Goal: Task Accomplishment & Management: Use online tool/utility

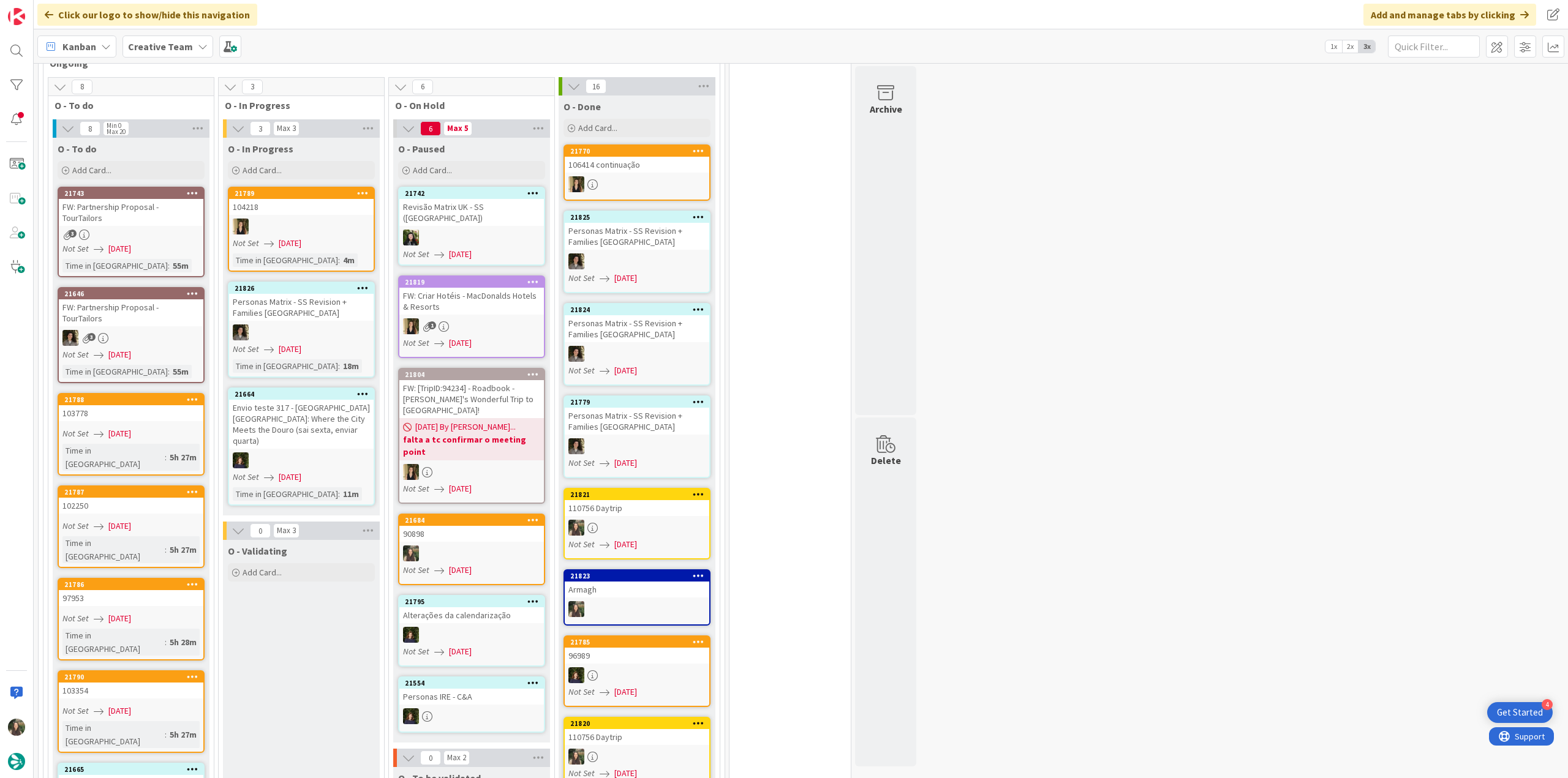
scroll to position [1163, 0]
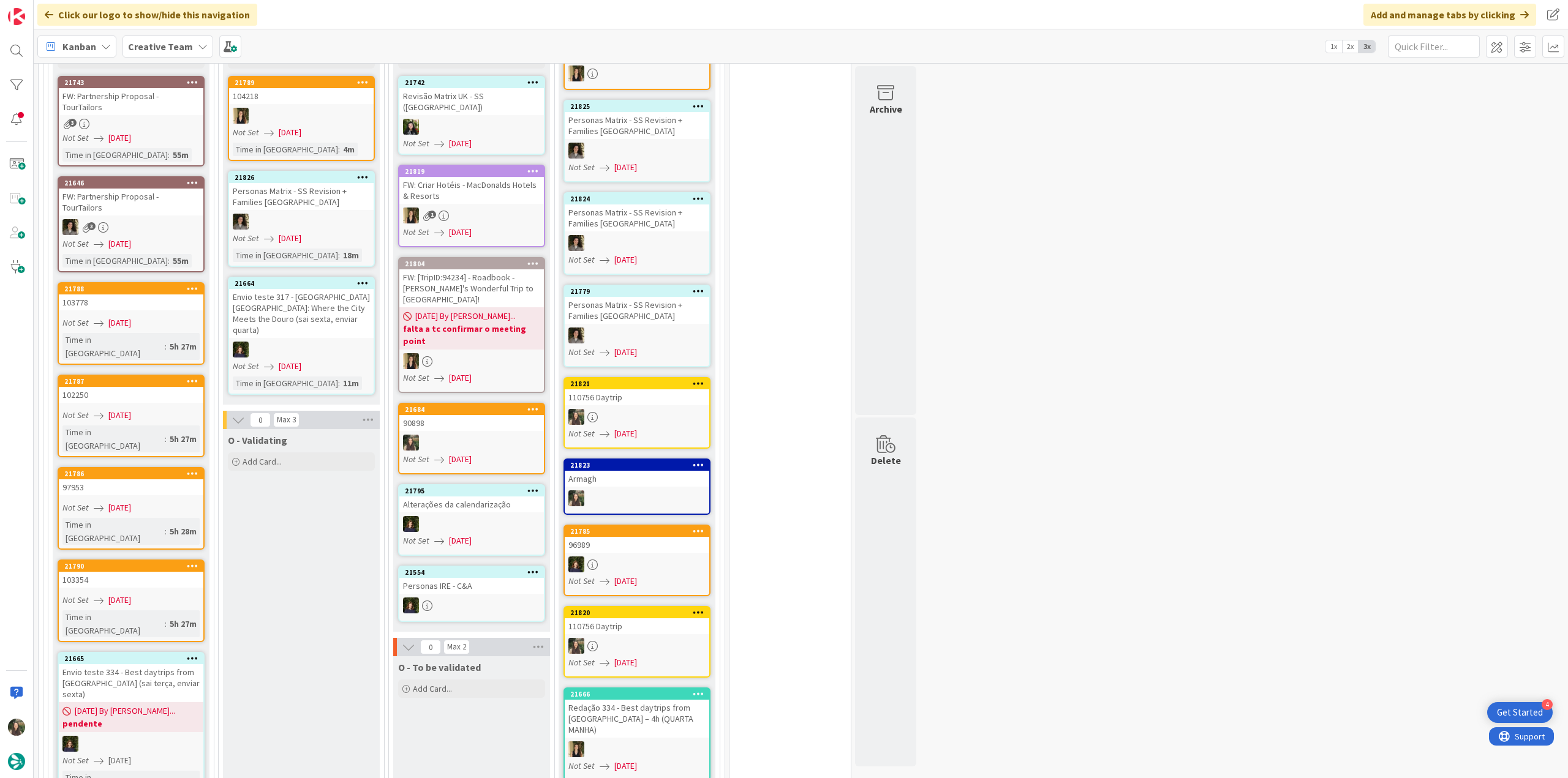
click at [179, 118] on div "3" at bounding box center [130, 123] width 145 height 10
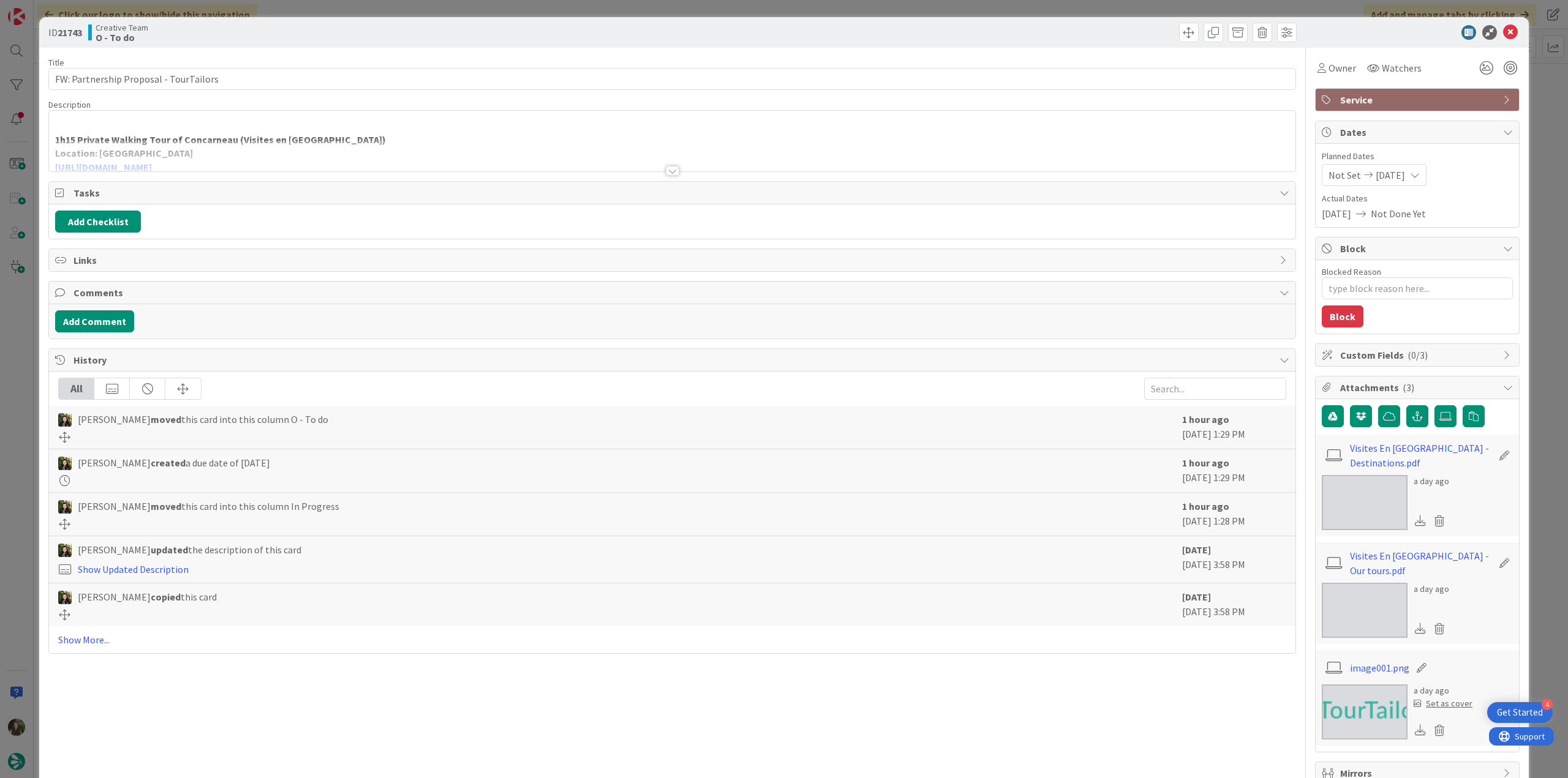
click at [440, 150] on div at bounding box center [672, 156] width 1246 height 31
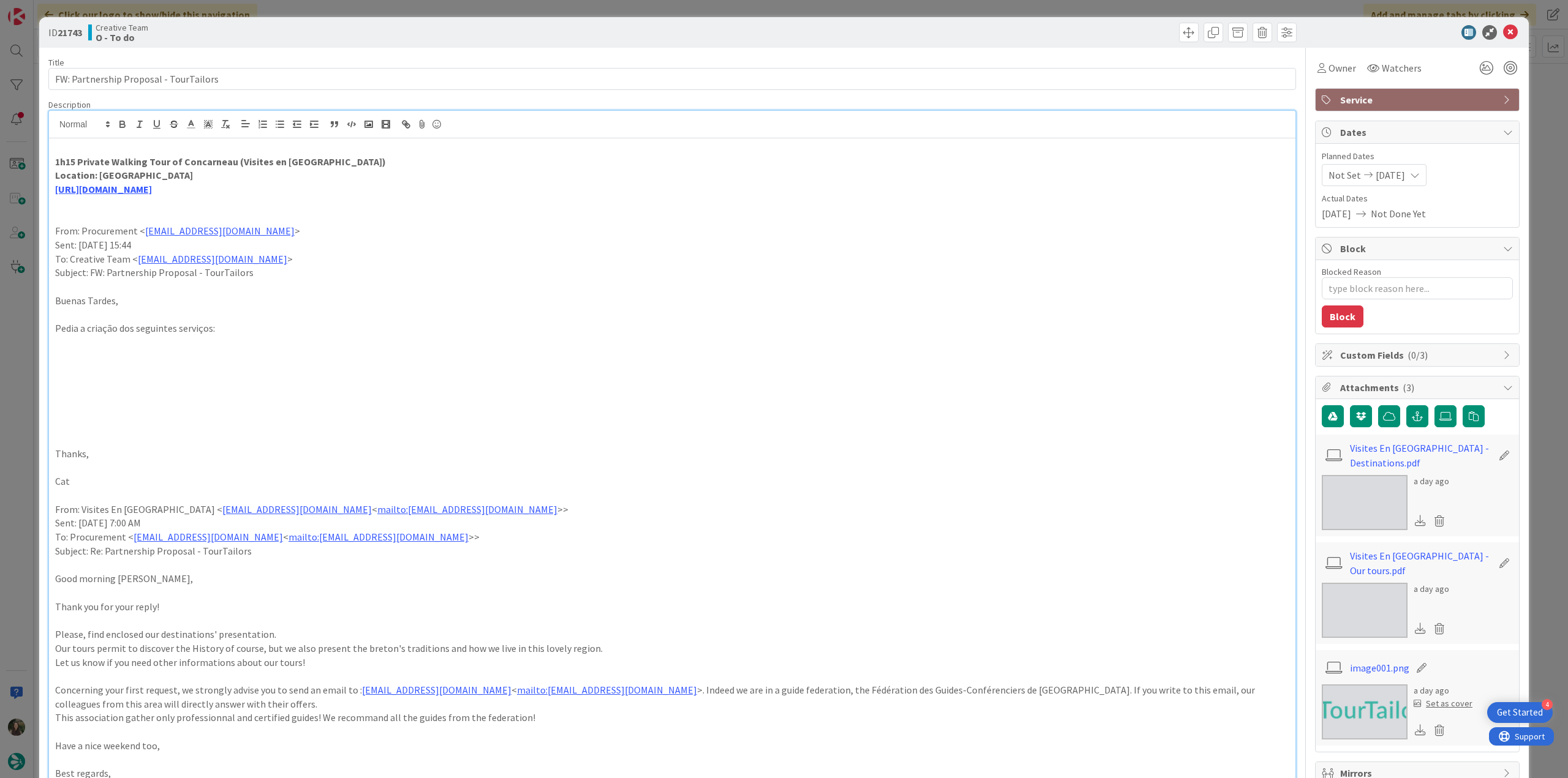
click at [19, 318] on div "ID 21743 Creative Team O - To do Title 38 / 128 FW: Partnership Proposal - Tour…" at bounding box center [784, 389] width 1568 height 778
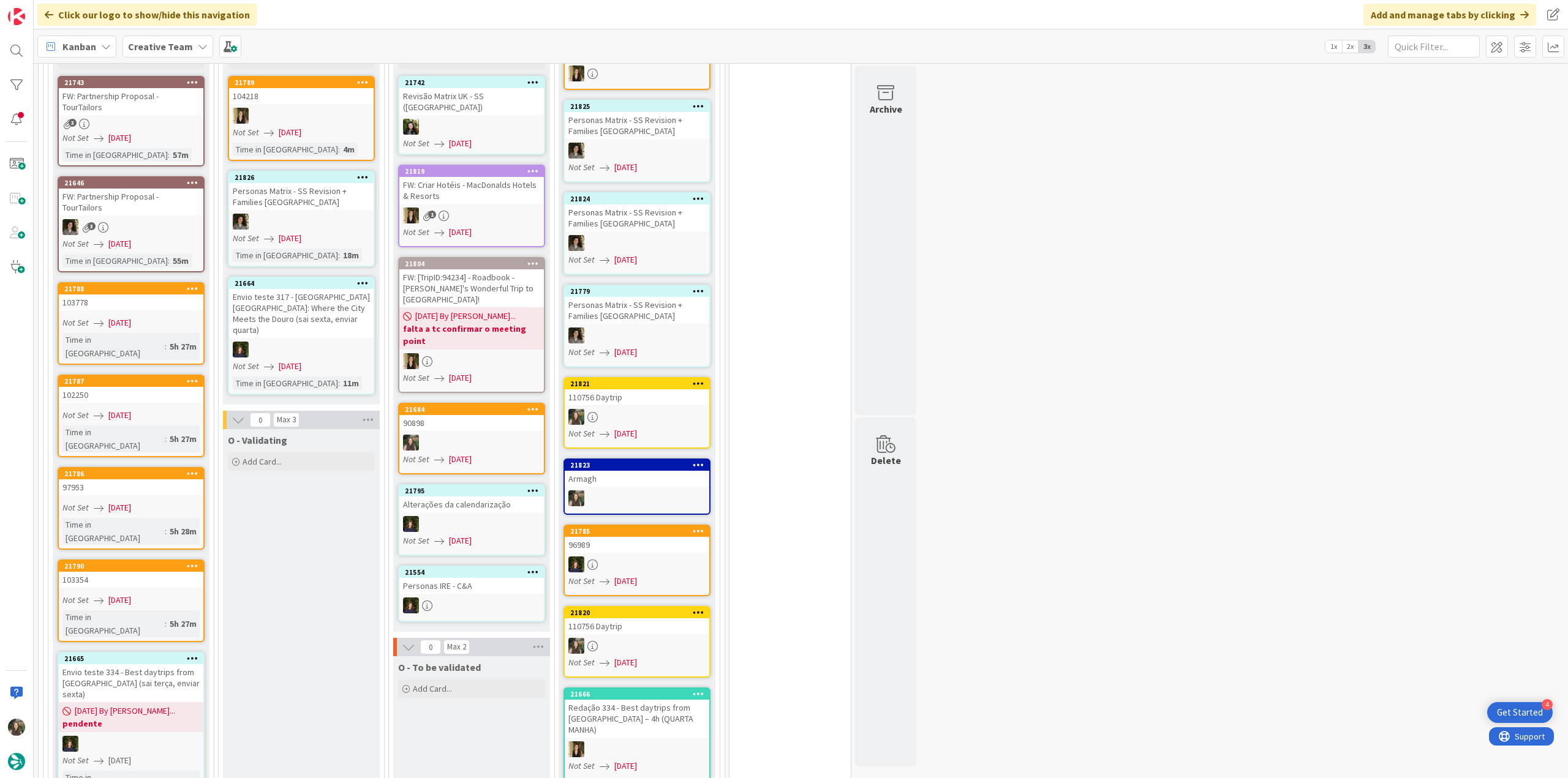
click at [172, 219] on div "3" at bounding box center [130, 227] width 145 height 16
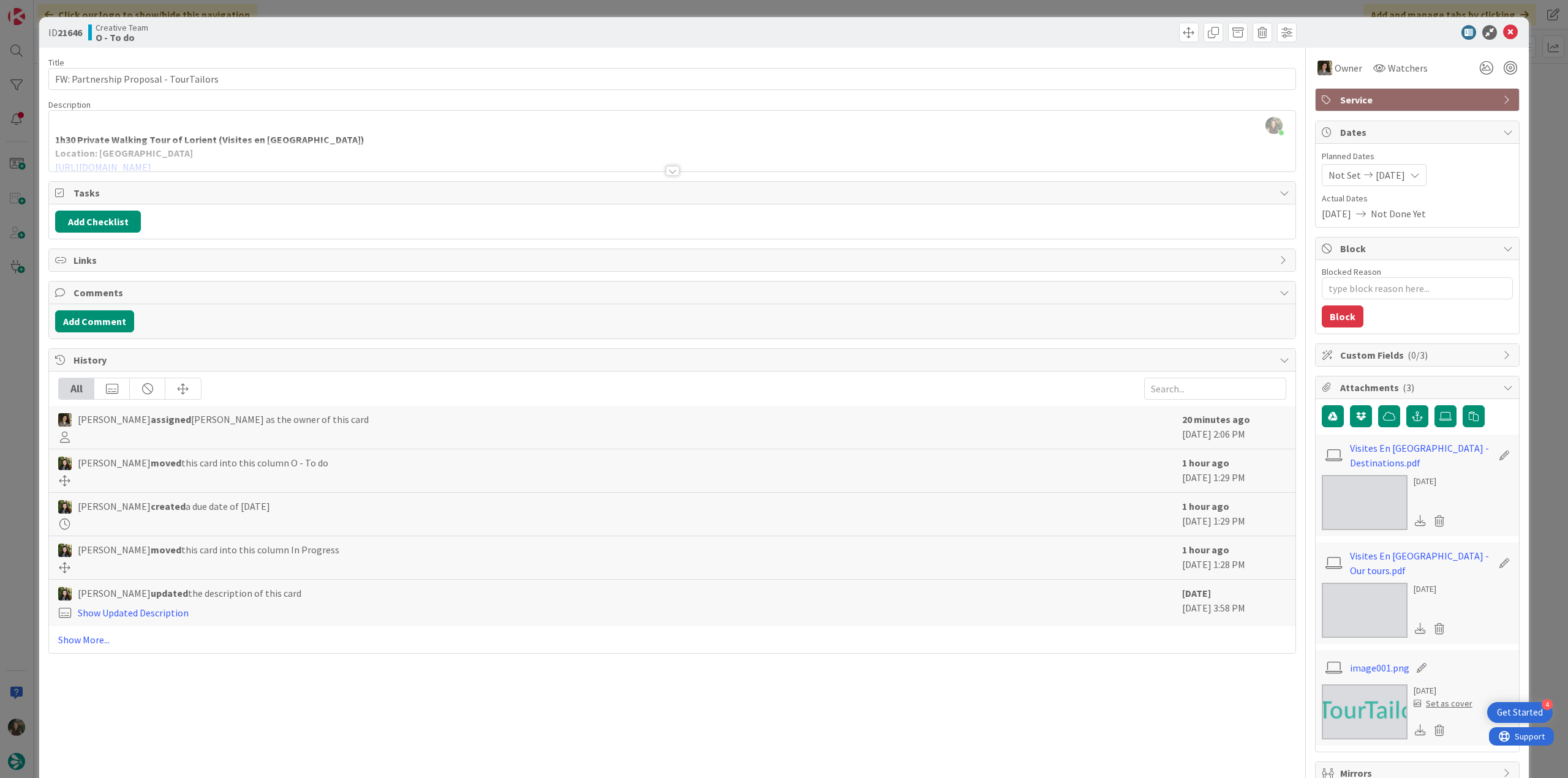
click at [5, 322] on div "ID 21646 Creative Team O - To do Title 38 / 128 FW: Partnership Proposal - Tour…" at bounding box center [784, 389] width 1568 height 778
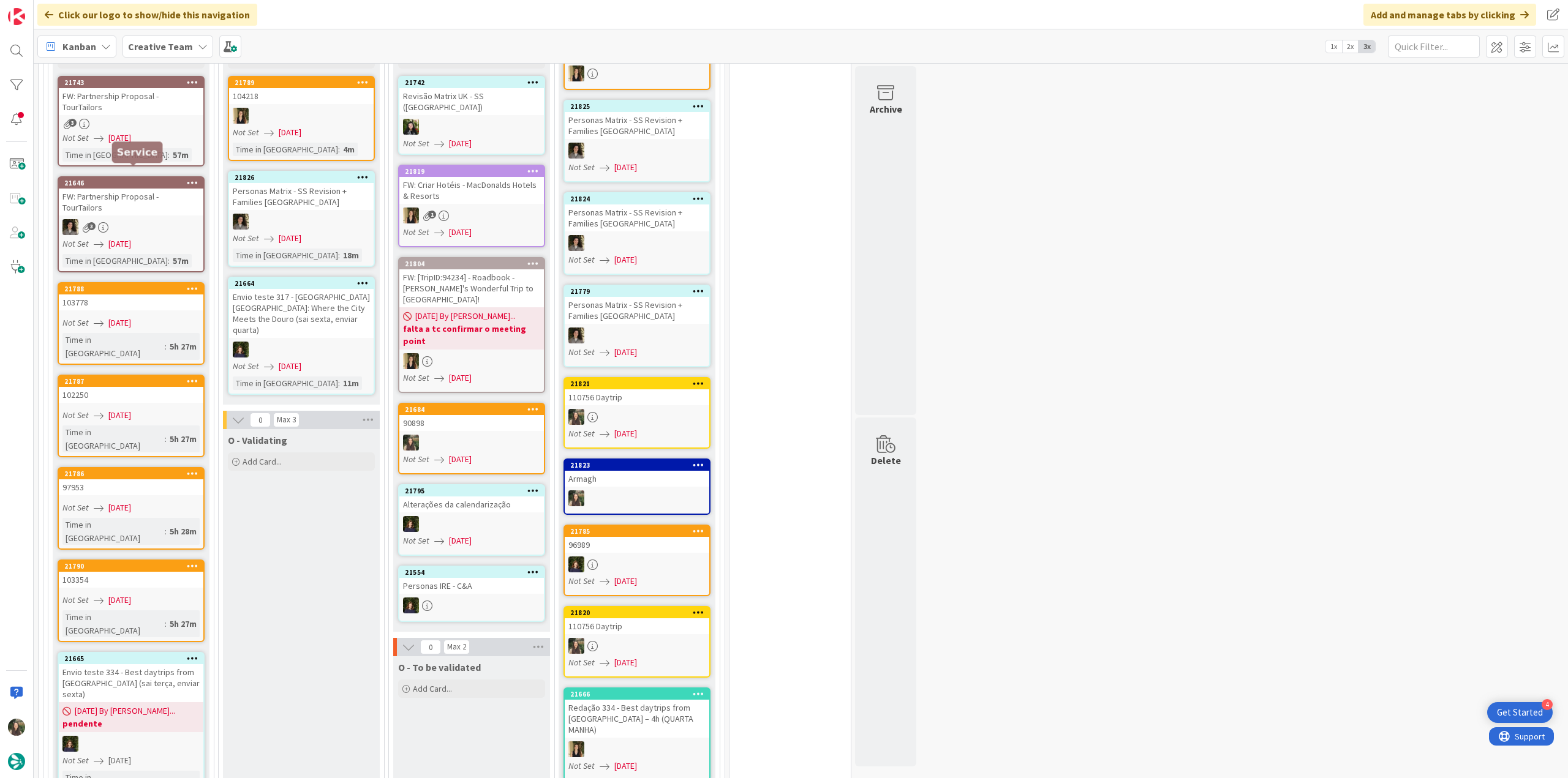
click at [154, 132] on div "Not Set [DATE]" at bounding box center [133, 138] width 140 height 13
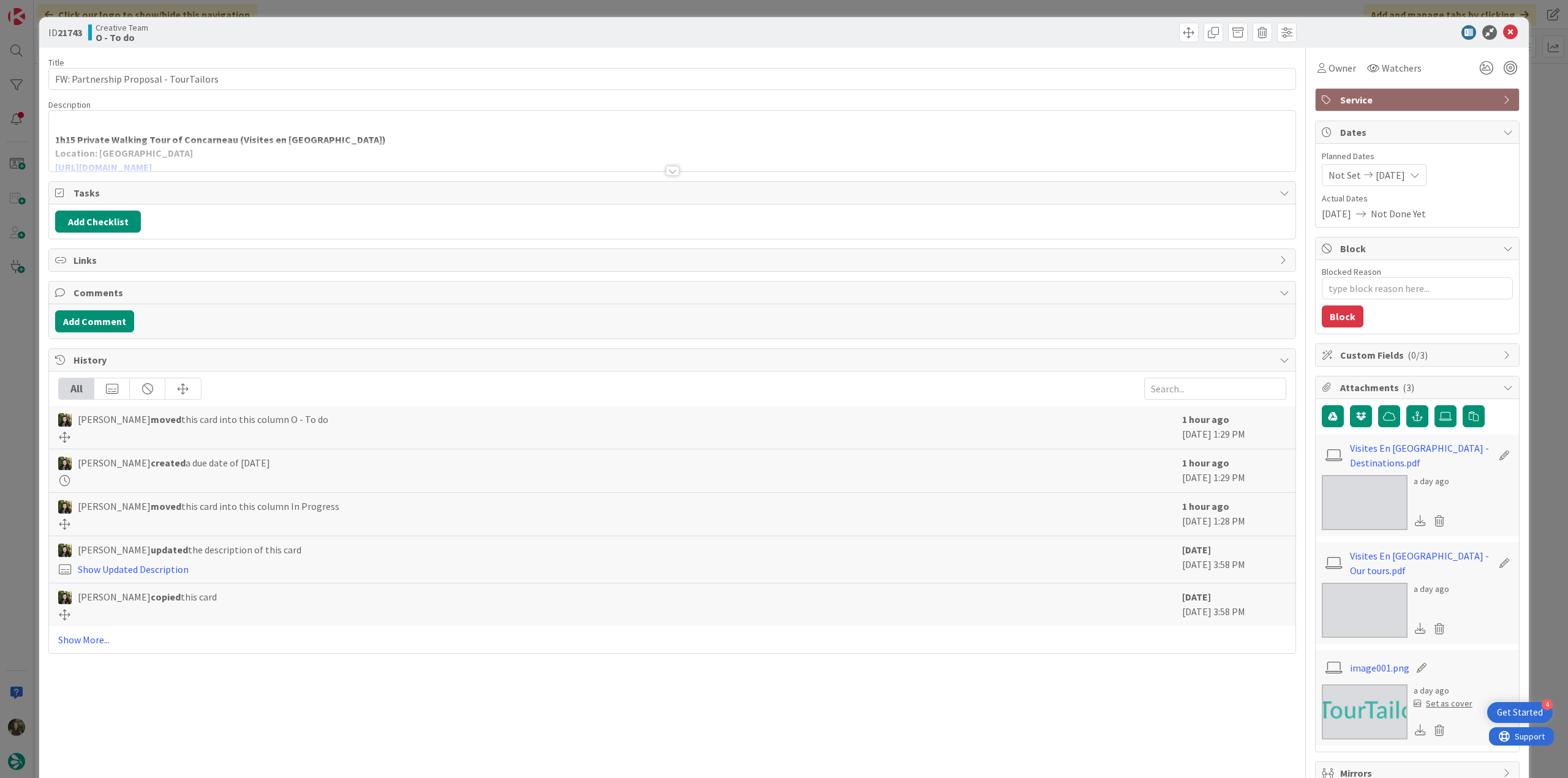
click at [385, 143] on div at bounding box center [672, 156] width 1246 height 31
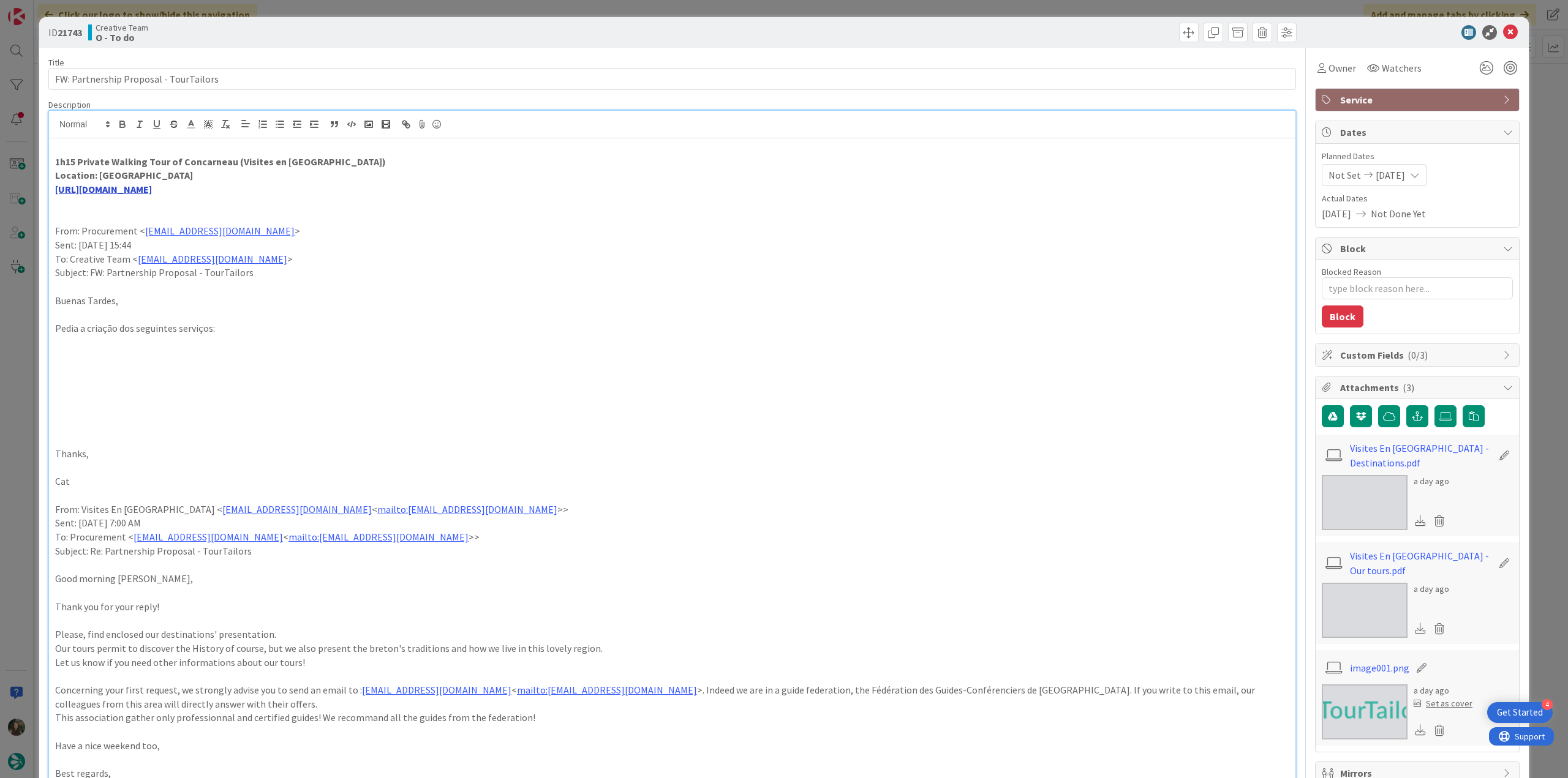
click at [152, 185] on link "[URL][DOMAIN_NAME]" at bounding box center [103, 189] width 96 height 12
click at [349, 178] on p "Location: [GEOGRAPHIC_DATA]" at bounding box center [672, 175] width 1235 height 14
drag, startPoint x: 237, startPoint y: 160, endPoint x: 316, endPoint y: 163, distance: 79.1
click at [316, 163] on strong "1h15 Private Walking Tour of Concarneau (Visites en [GEOGRAPHIC_DATA])" at bounding box center [220, 162] width 331 height 12
copy strong "Visites en [GEOGRAPHIC_DATA]"
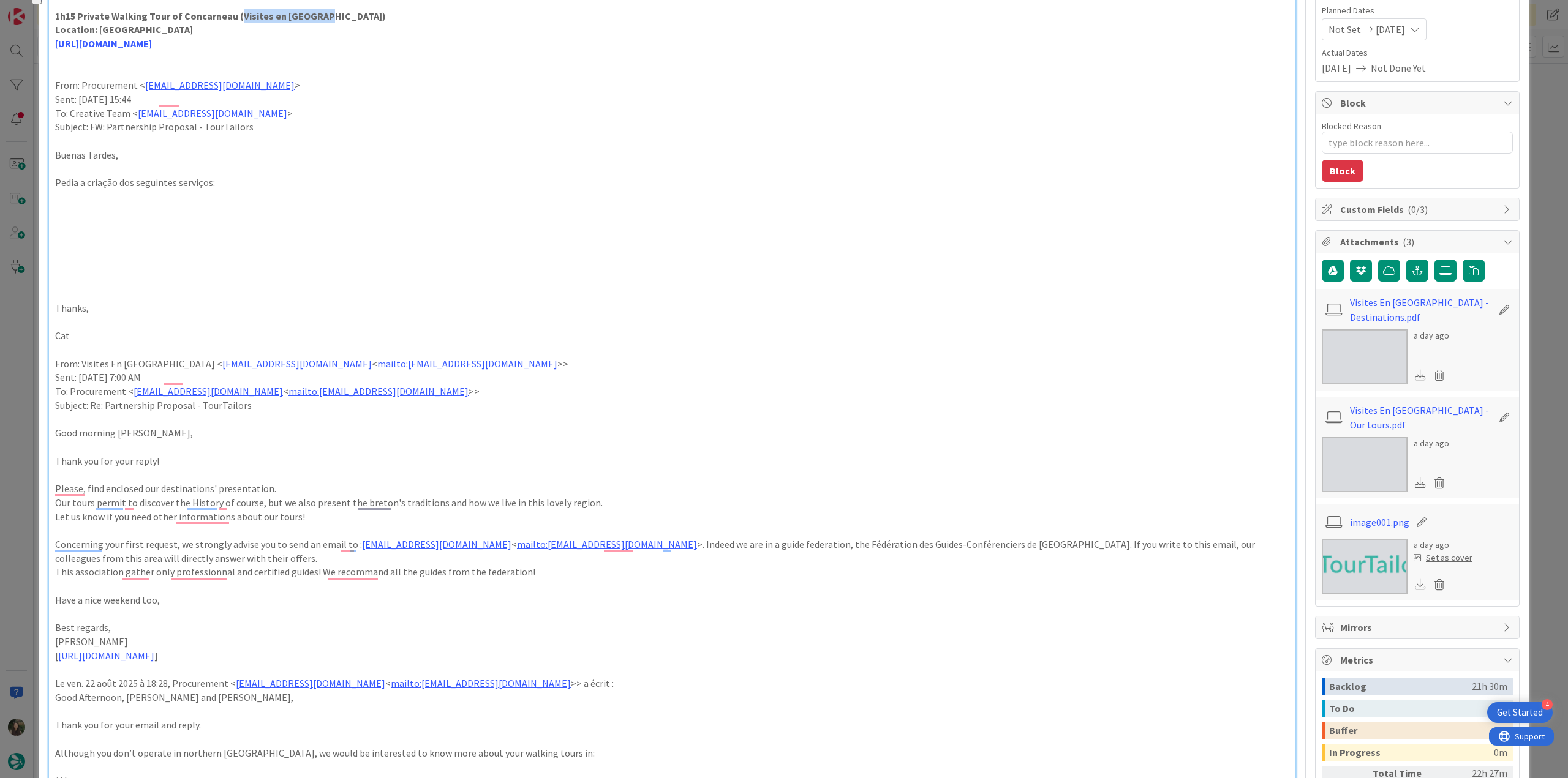
scroll to position [184, 0]
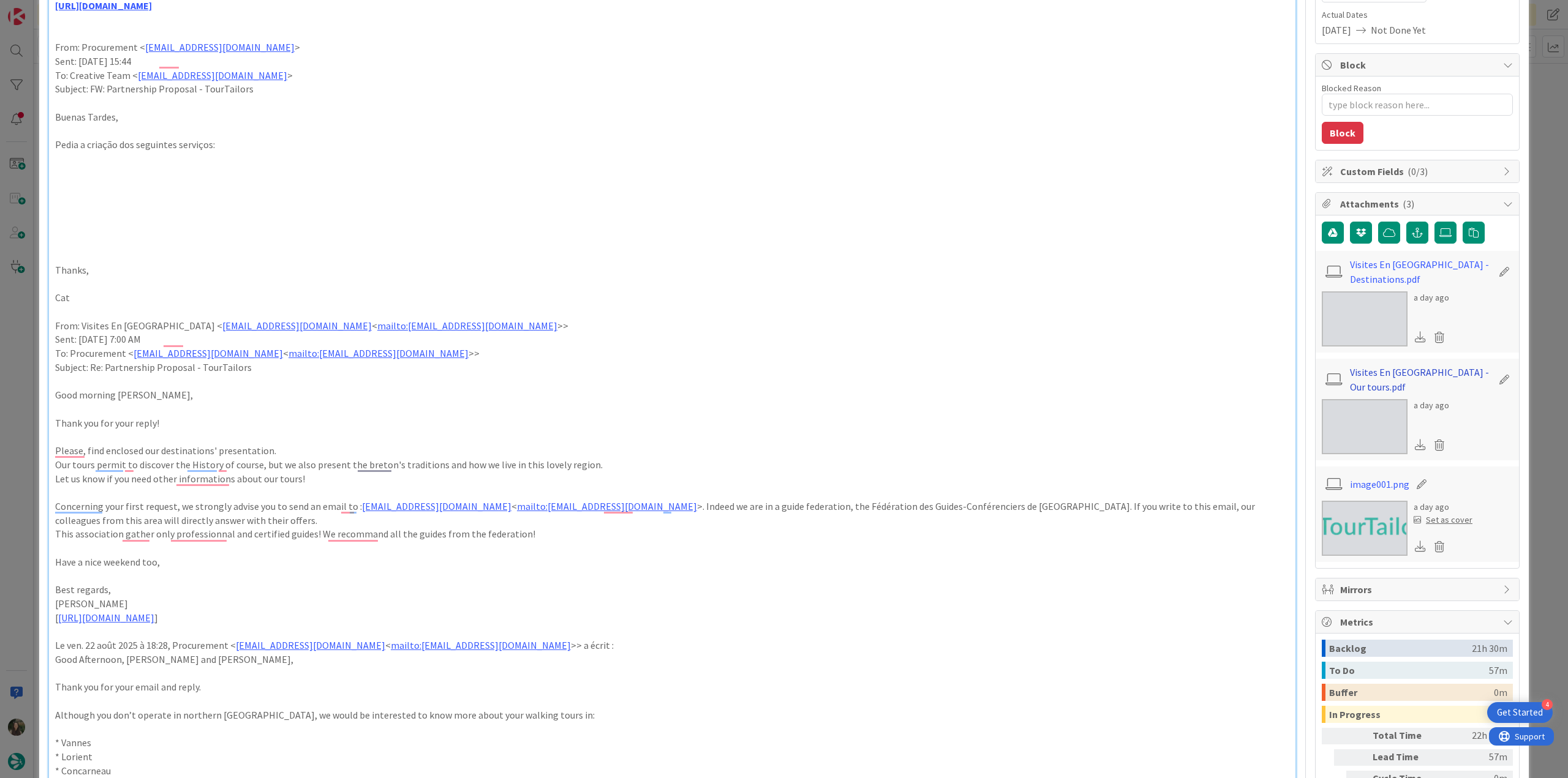
click at [1395, 371] on link "Visites En [GEOGRAPHIC_DATA] - Our tours.pdf" at bounding box center [1421, 379] width 142 height 30
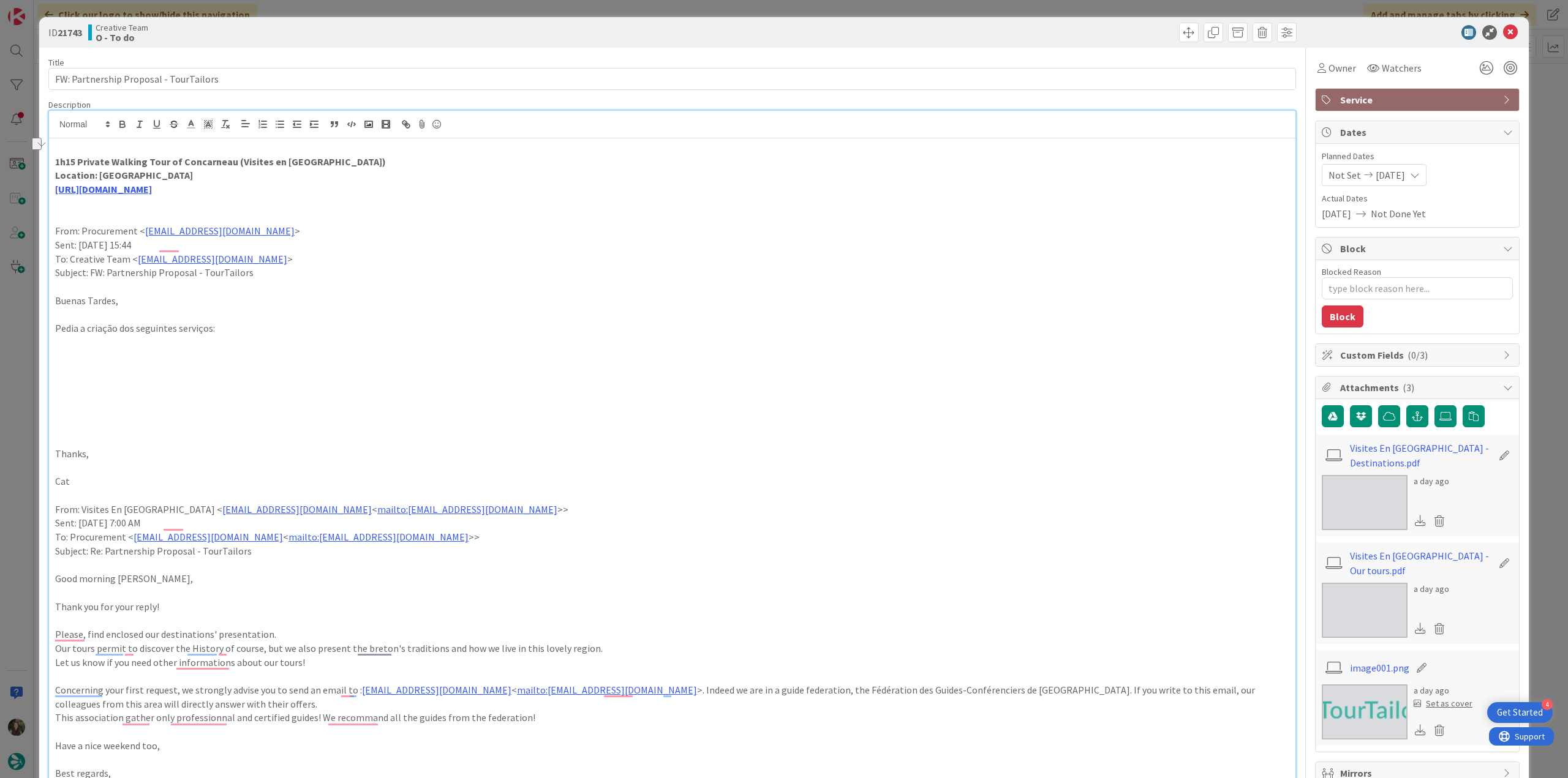
click at [19, 409] on div "ID 21743 Creative Team O - To do Title 38 / 128 FW: Partnership Proposal - Tour…" at bounding box center [784, 389] width 1568 height 778
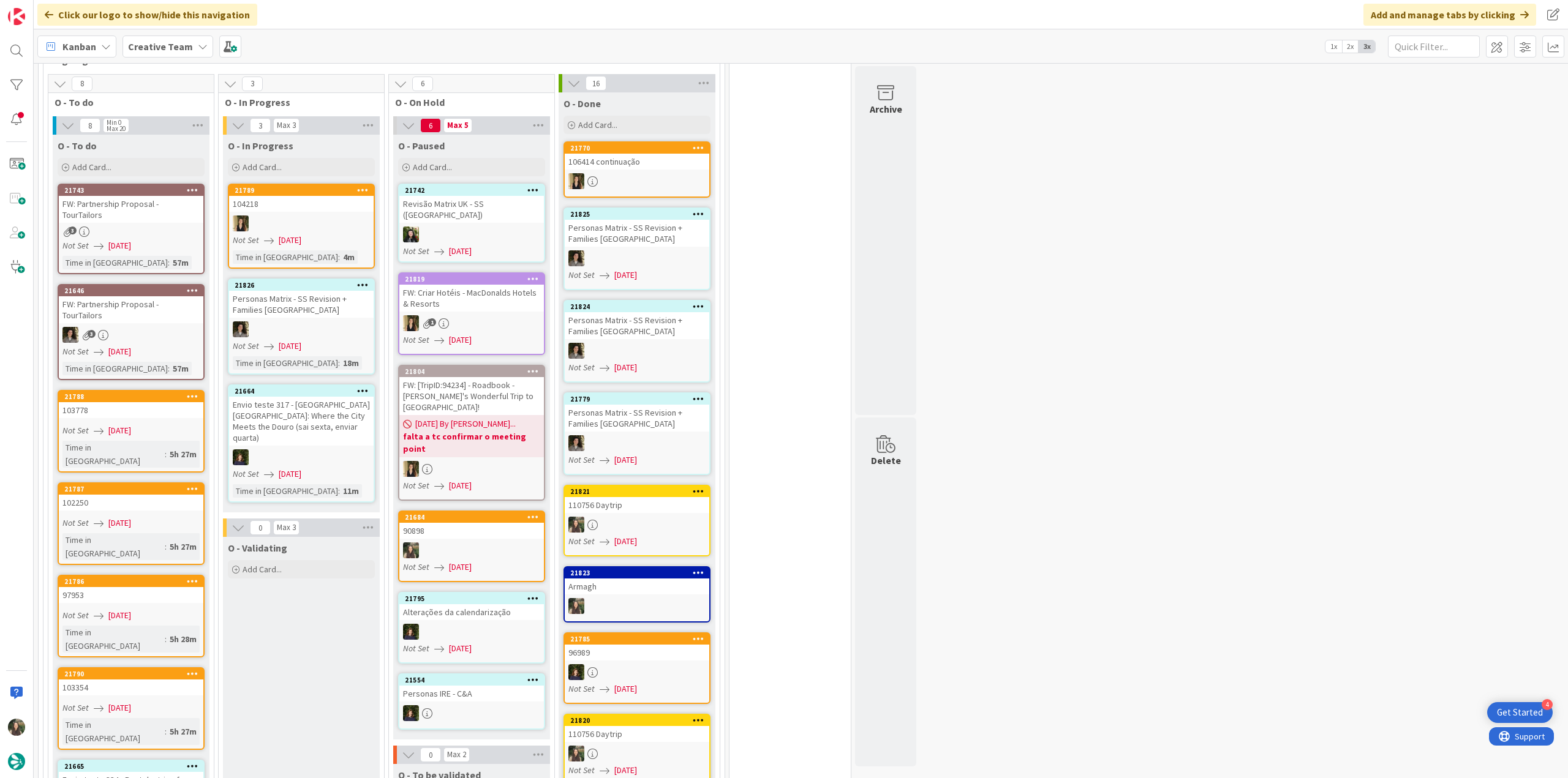
scroll to position [979, 0]
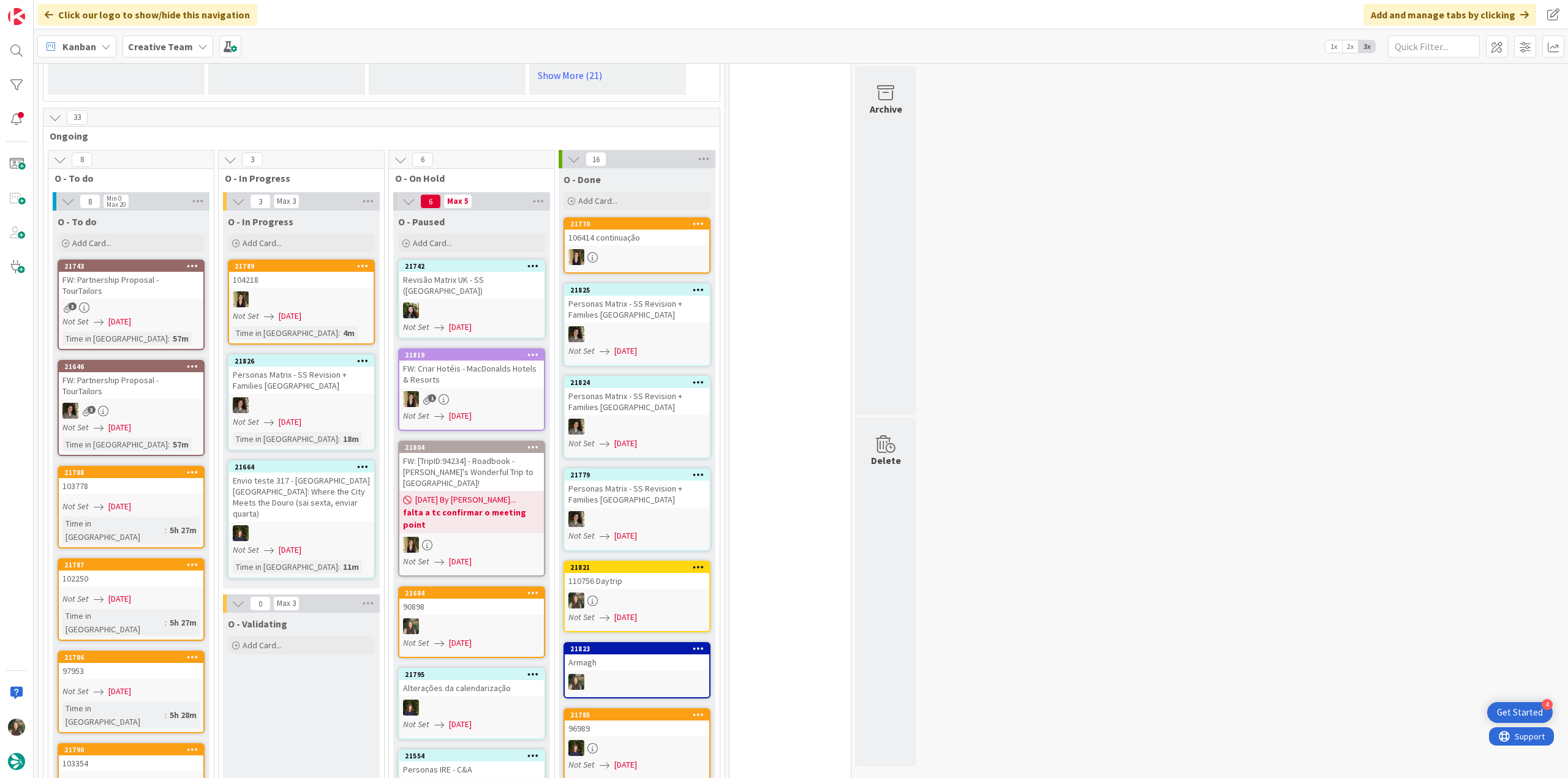
click at [459, 586] on link "21684 90898 Not Set [DATE]" at bounding box center [471, 622] width 147 height 72
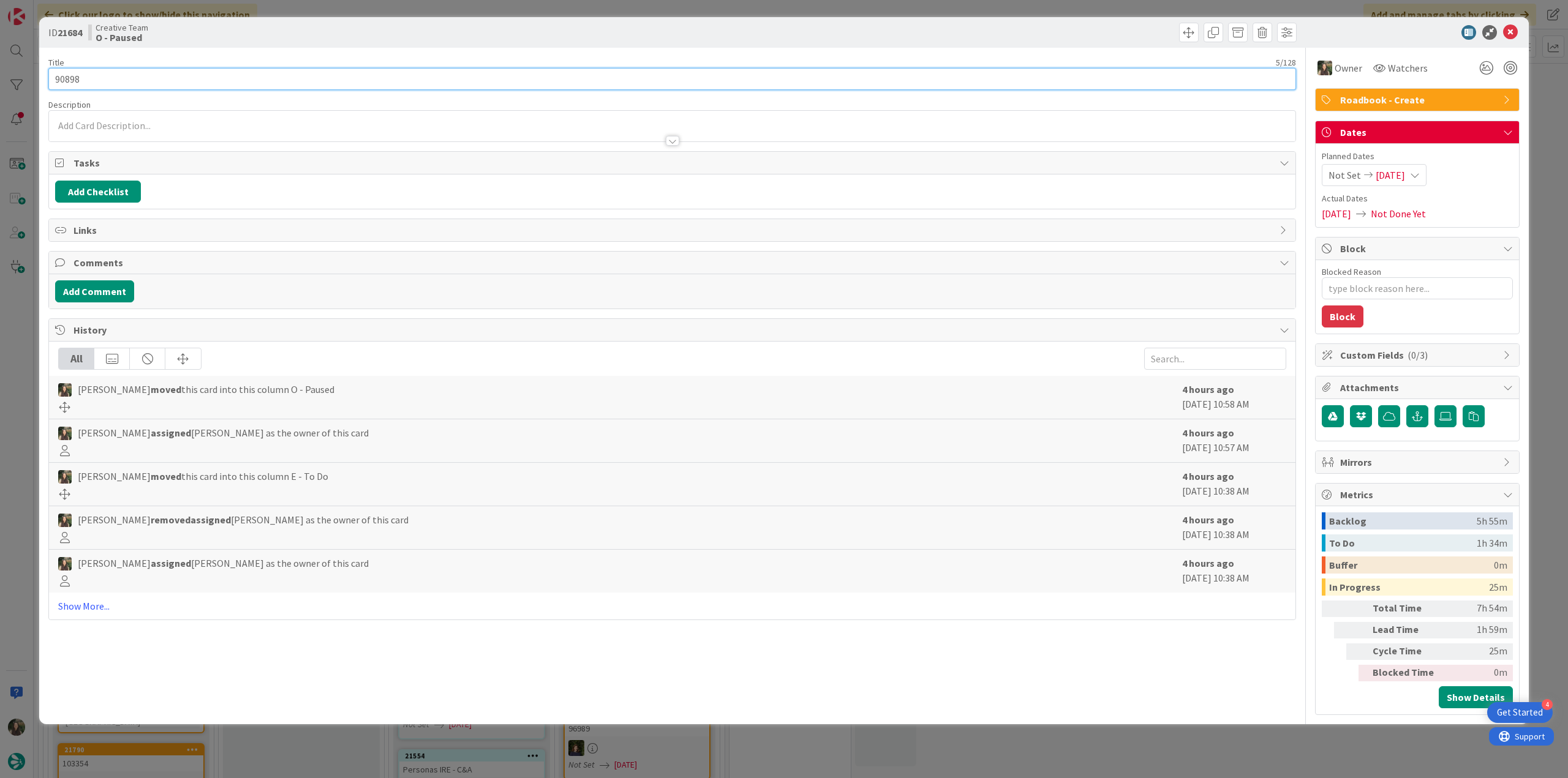
click at [74, 81] on input "90898" at bounding box center [672, 79] width 1247 height 22
click at [28, 414] on div "ID 21684 Creative Team O - Paused Title 5 / 128 90898 Description [PERSON_NAME]…" at bounding box center [784, 389] width 1568 height 778
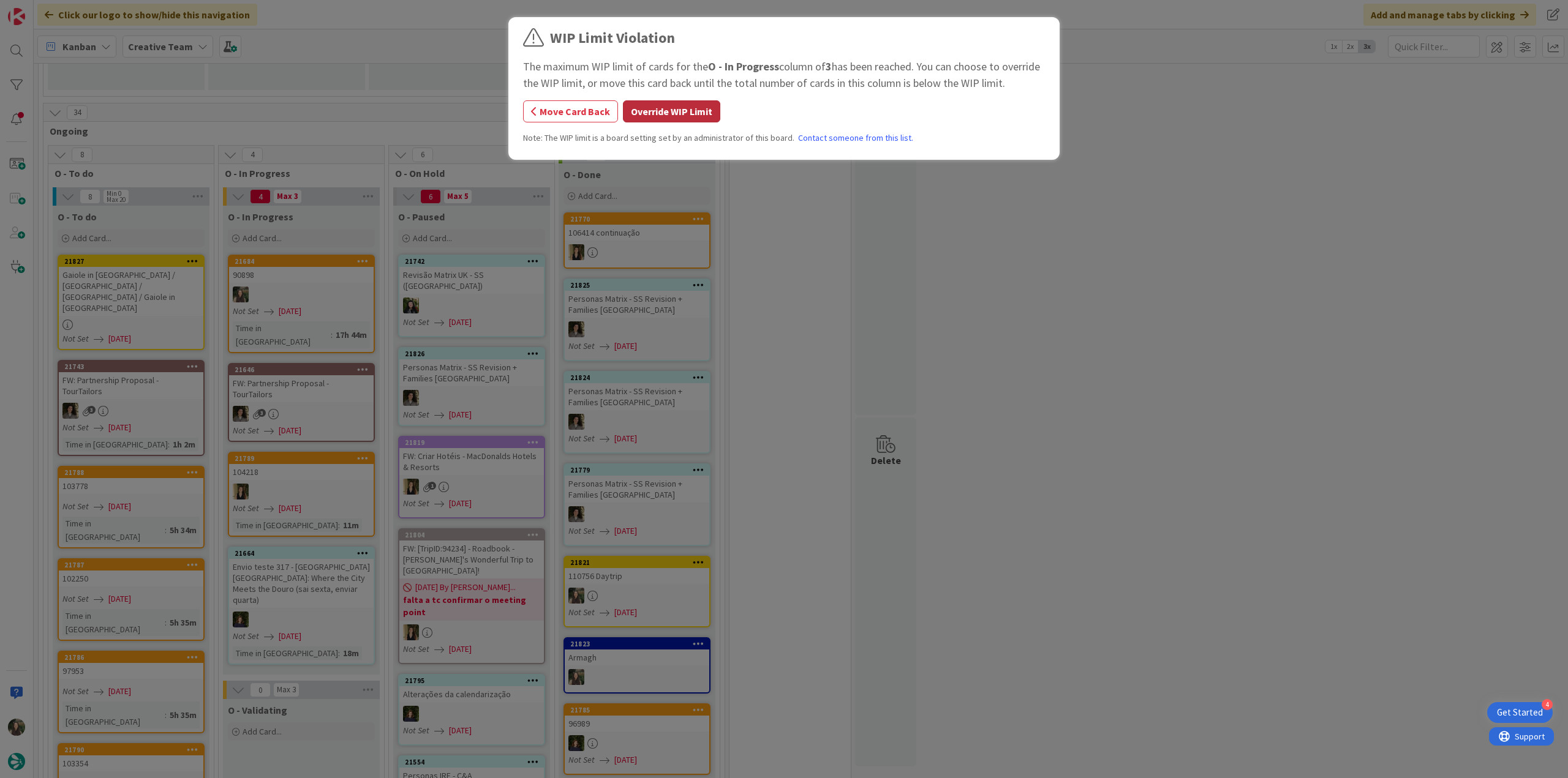
click at [675, 111] on button "Override WIP Limit" at bounding box center [671, 112] width 97 height 22
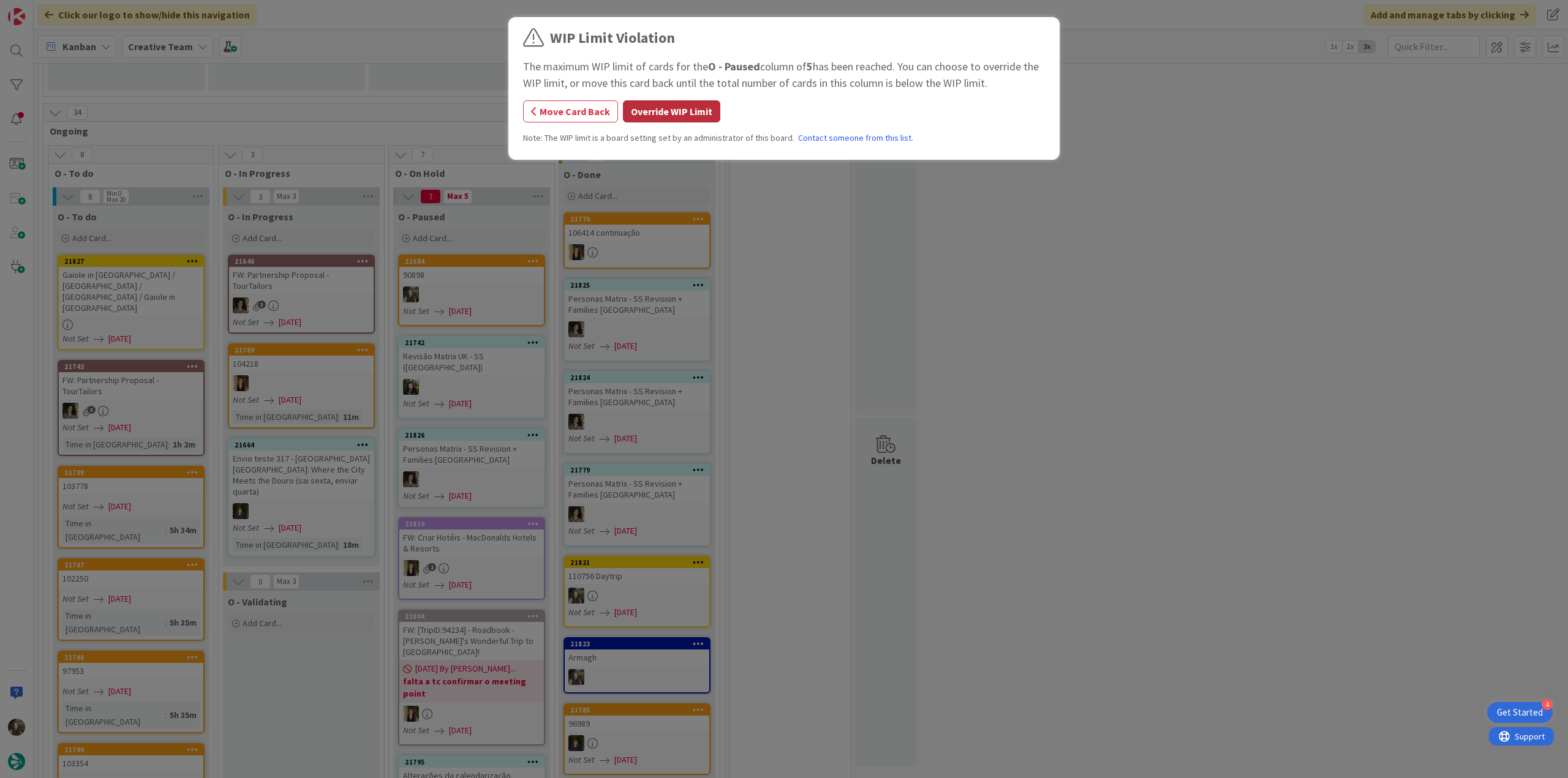
click at [660, 107] on button "Override WIP Limit" at bounding box center [671, 112] width 97 height 22
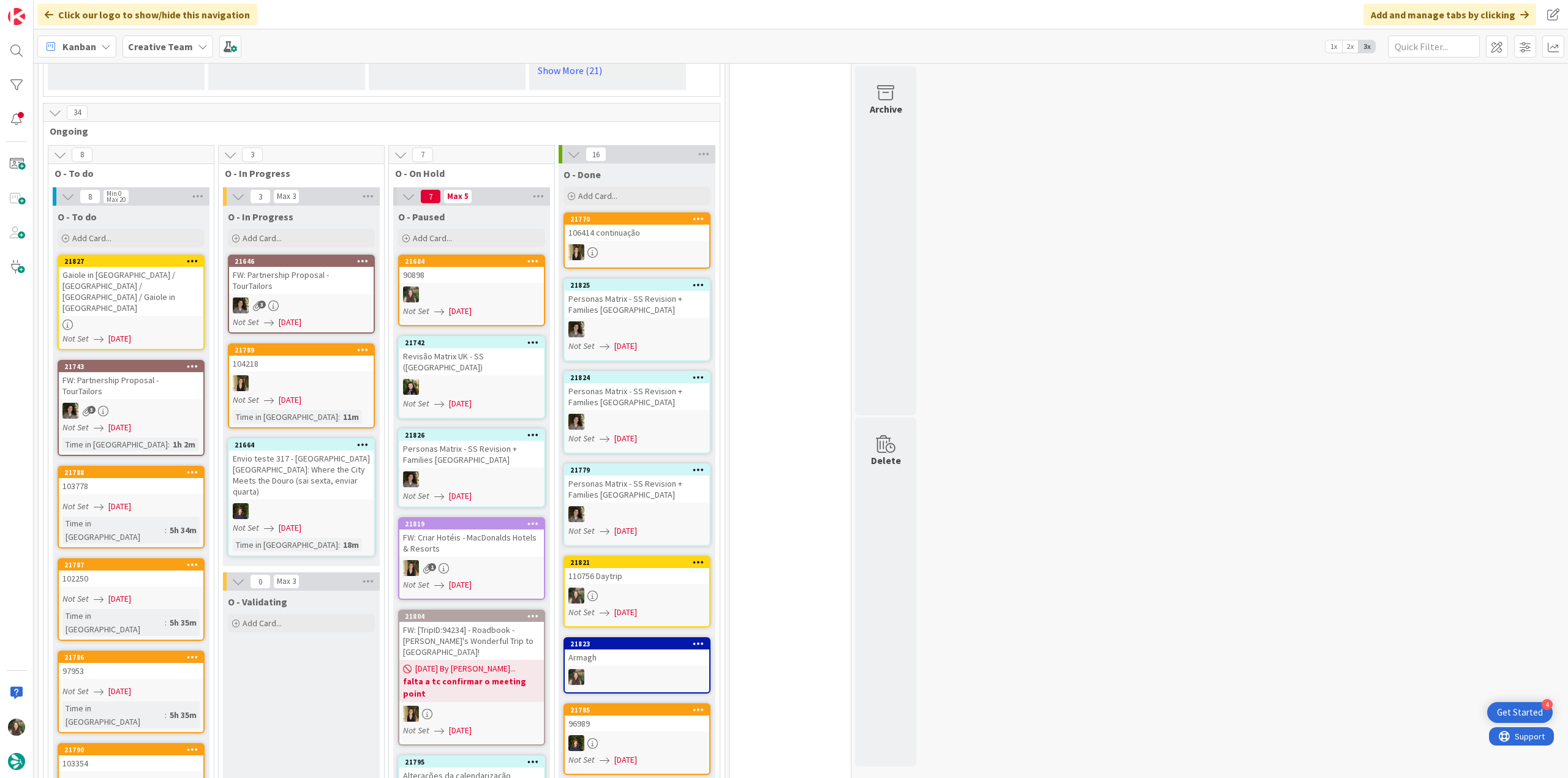
click at [173, 287] on div "Gaiole in [GEOGRAPHIC_DATA] / [GEOGRAPHIC_DATA] / [GEOGRAPHIC_DATA] / Gaiole in…" at bounding box center [130, 292] width 145 height 49
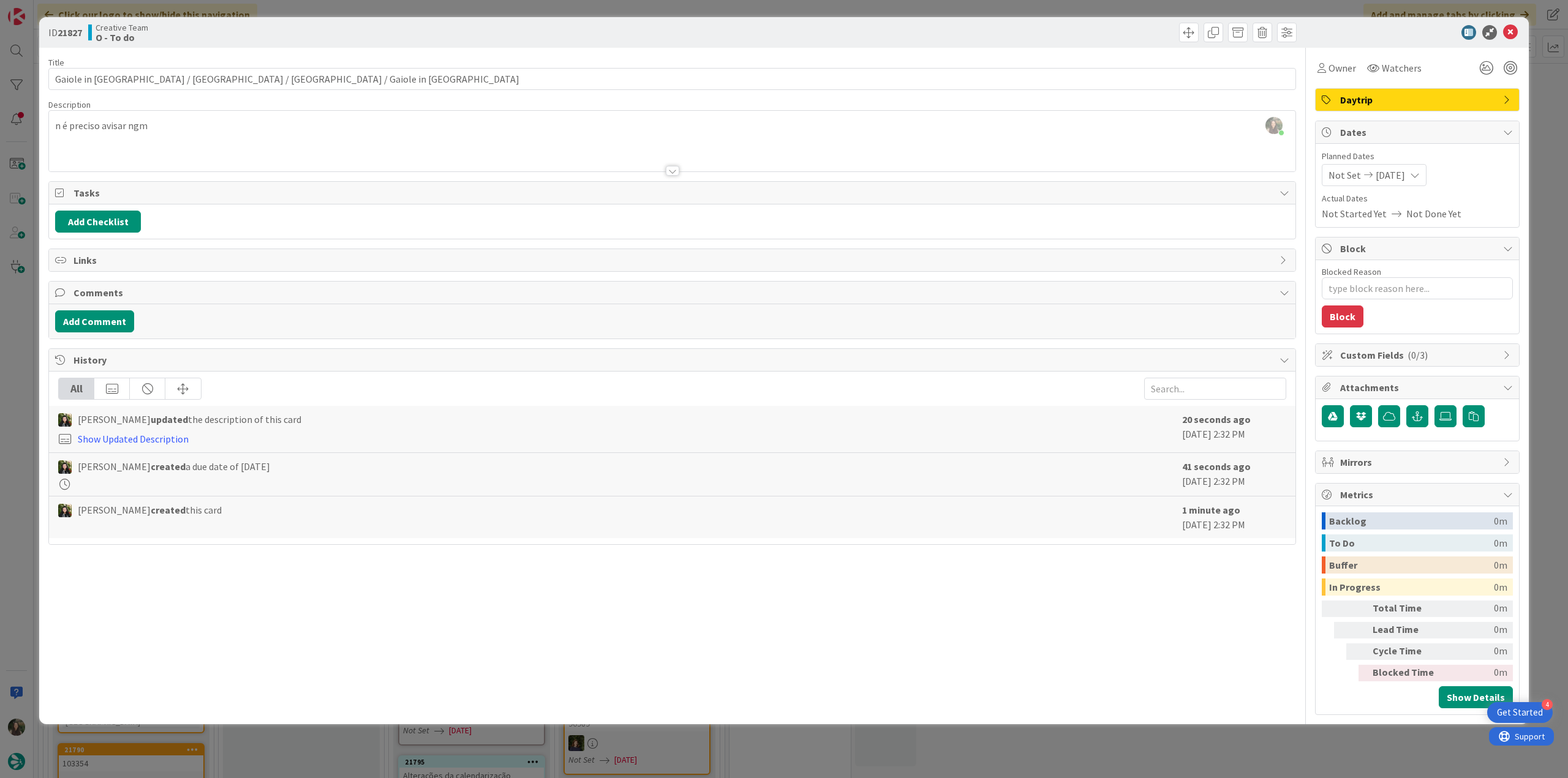
click at [1552, 194] on div "ID 21827 Creative Team O - To do Title 56 / 128 Gaiole in [GEOGRAPHIC_DATA] / […" at bounding box center [784, 389] width 1568 height 778
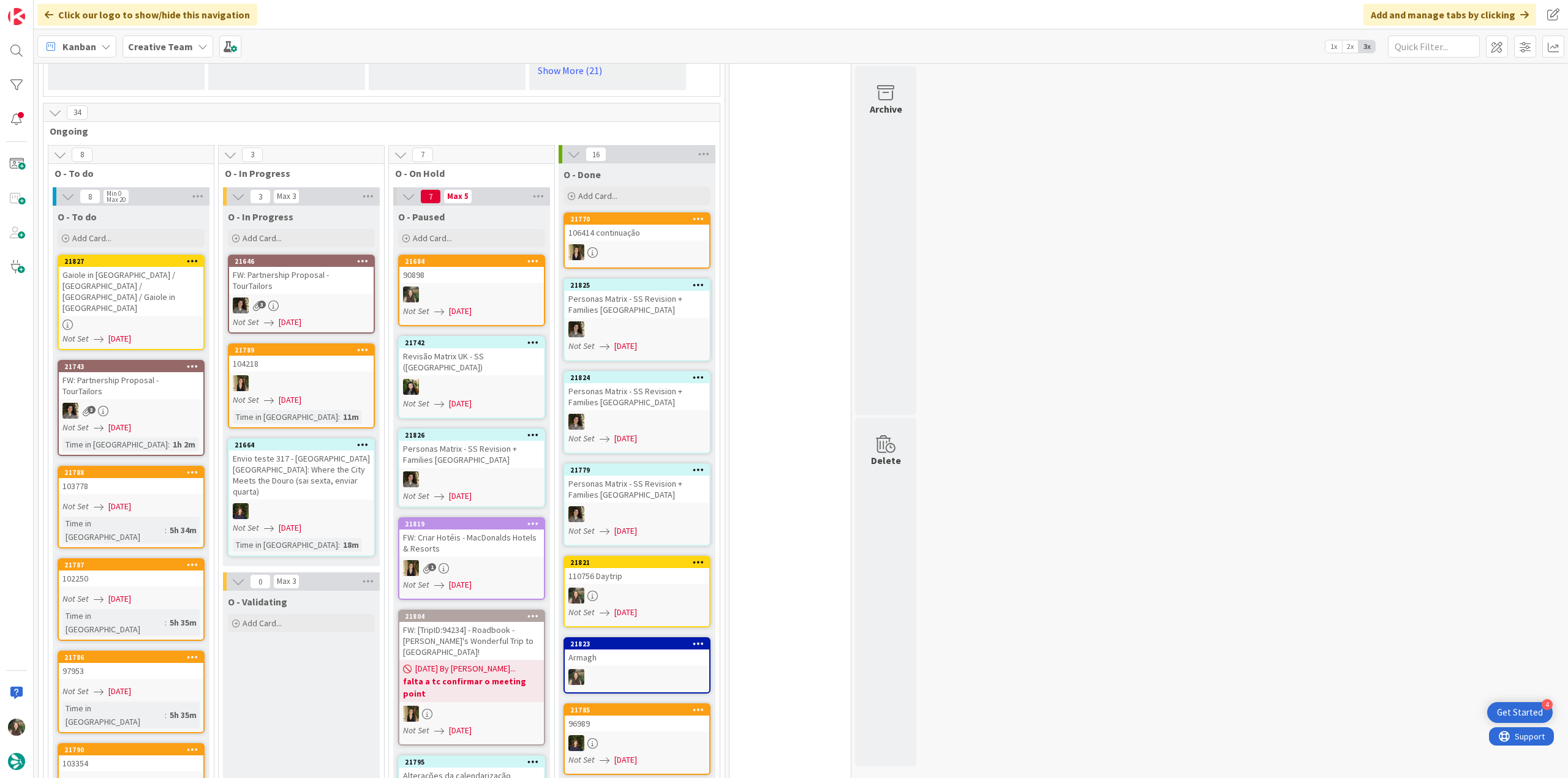
click at [173, 332] on div "Not Set [DATE]" at bounding box center [133, 338] width 140 height 13
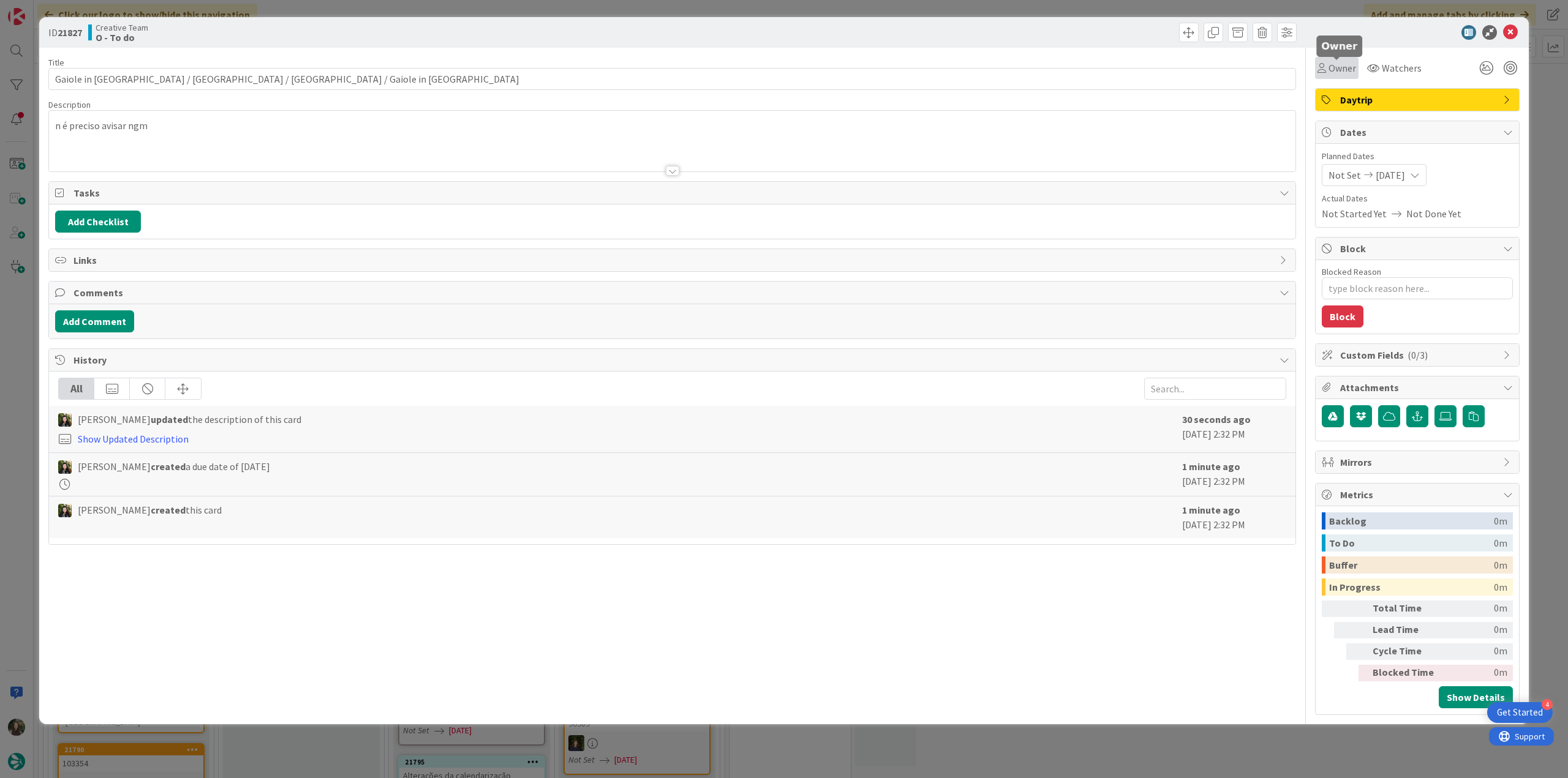
click at [1343, 74] on span "Owner" at bounding box center [1342, 68] width 28 height 14
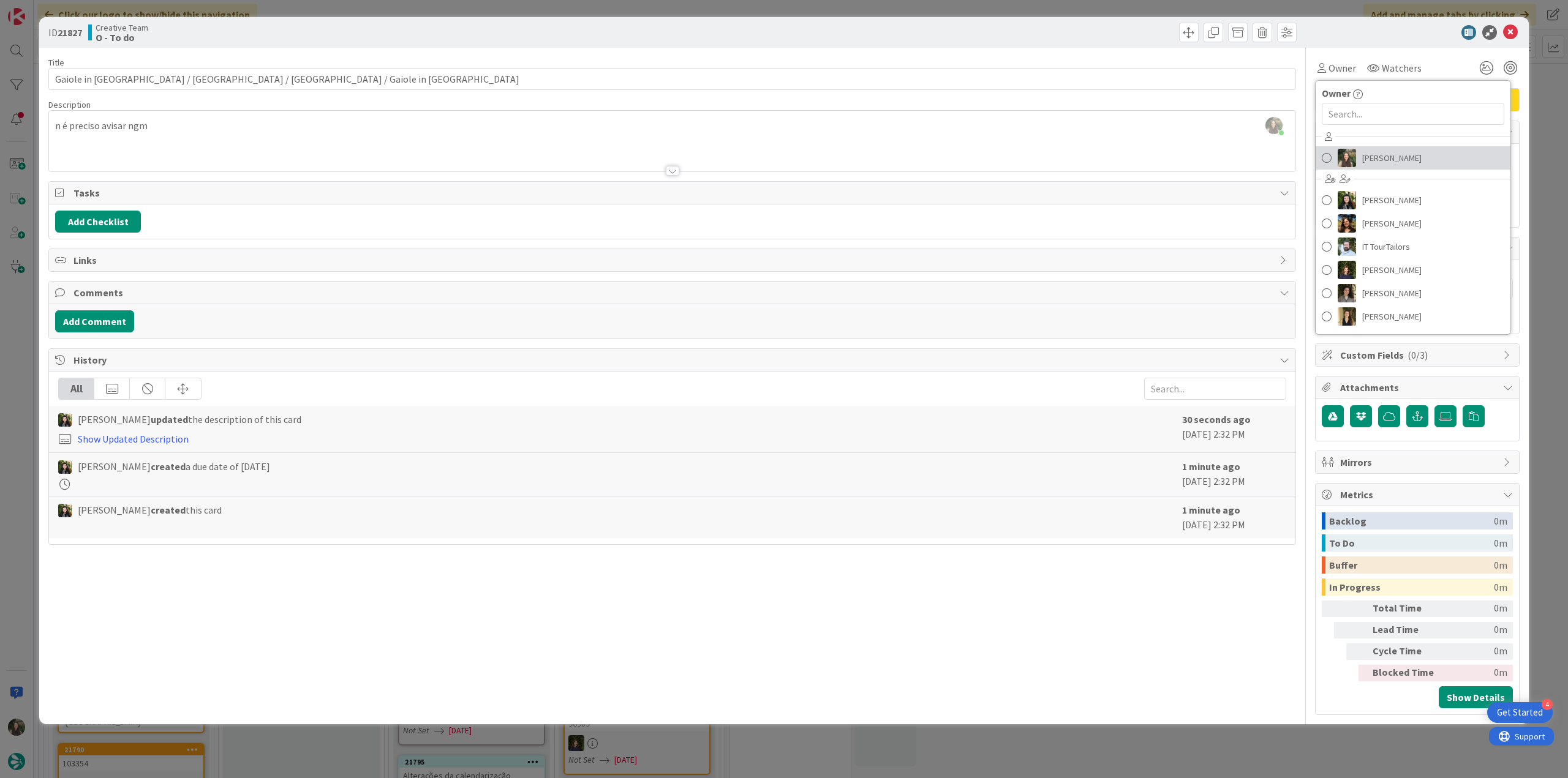
click at [1366, 159] on span "[PERSON_NAME]" at bounding box center [1392, 158] width 59 height 19
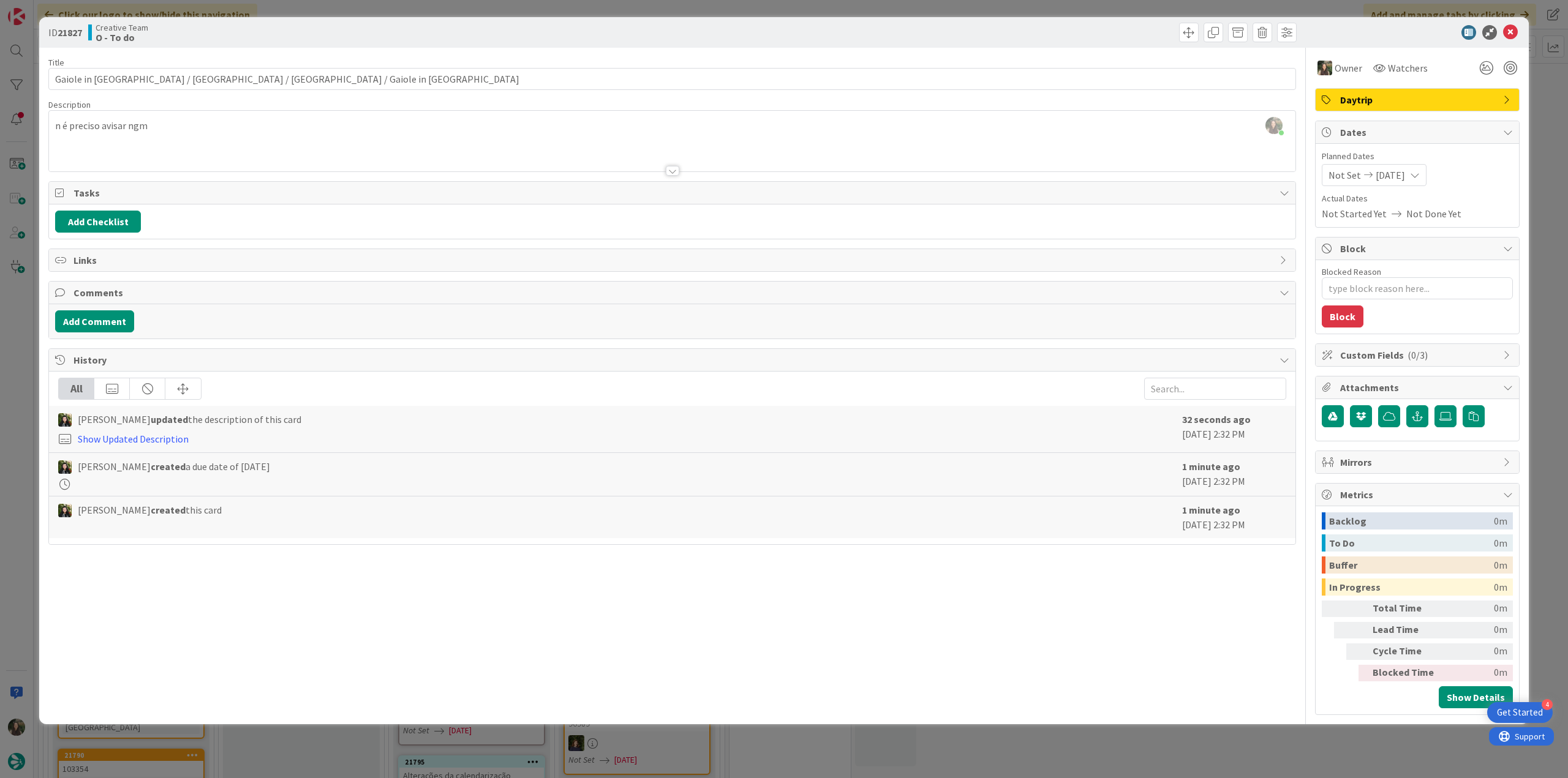
click at [1538, 123] on div "ID 21827 Creative Team O - To do Title 56 / 128 Gaiole in [GEOGRAPHIC_DATA] / […" at bounding box center [784, 389] width 1568 height 778
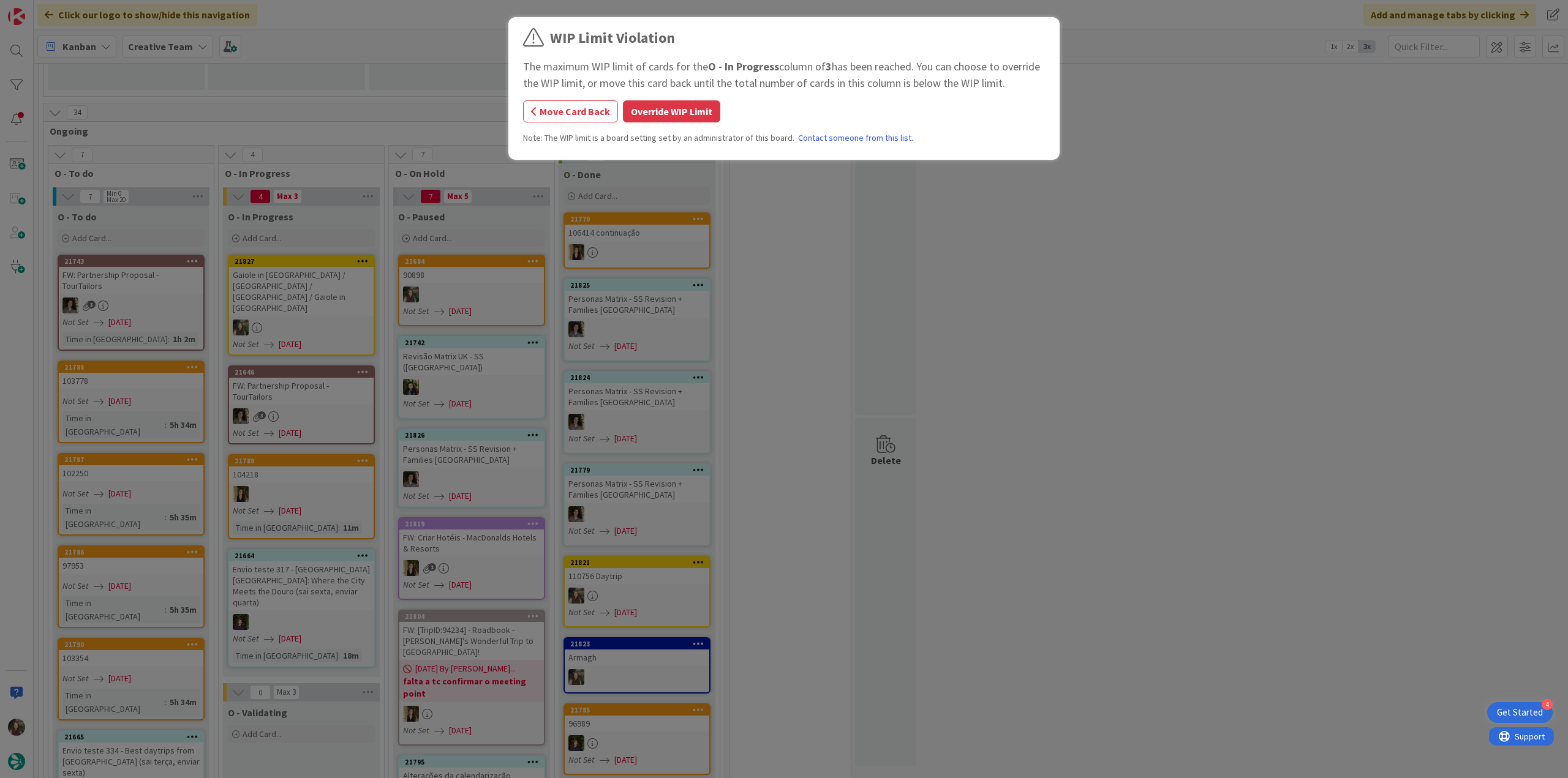
click at [318, 282] on div "WIP Limit Violation The maximum WIP limit of cards for the O - In Progress colu…" at bounding box center [784, 389] width 1568 height 778
click at [679, 105] on button "Override WIP Limit" at bounding box center [671, 112] width 97 height 22
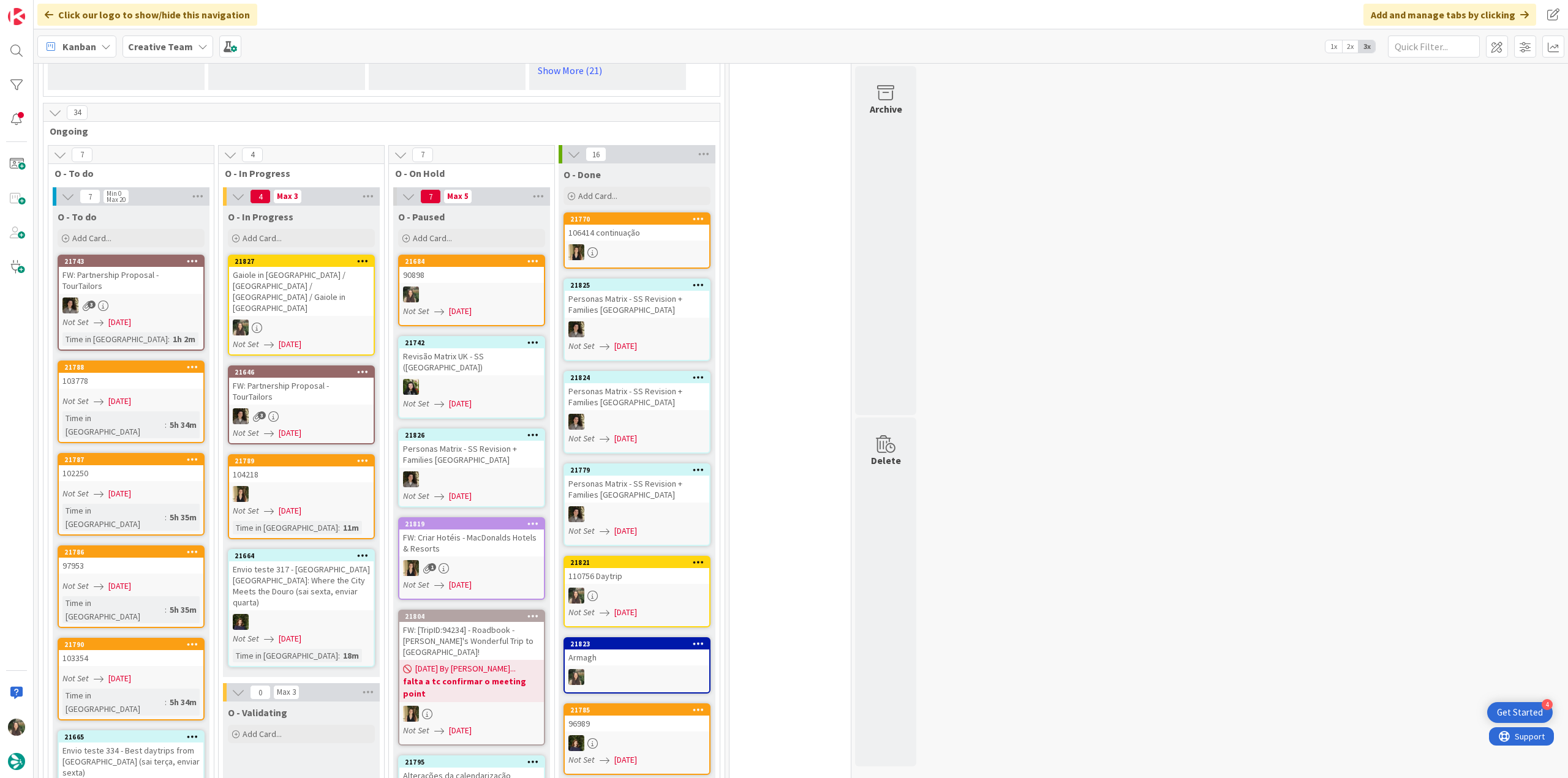
click at [318, 320] on div at bounding box center [301, 327] width 145 height 16
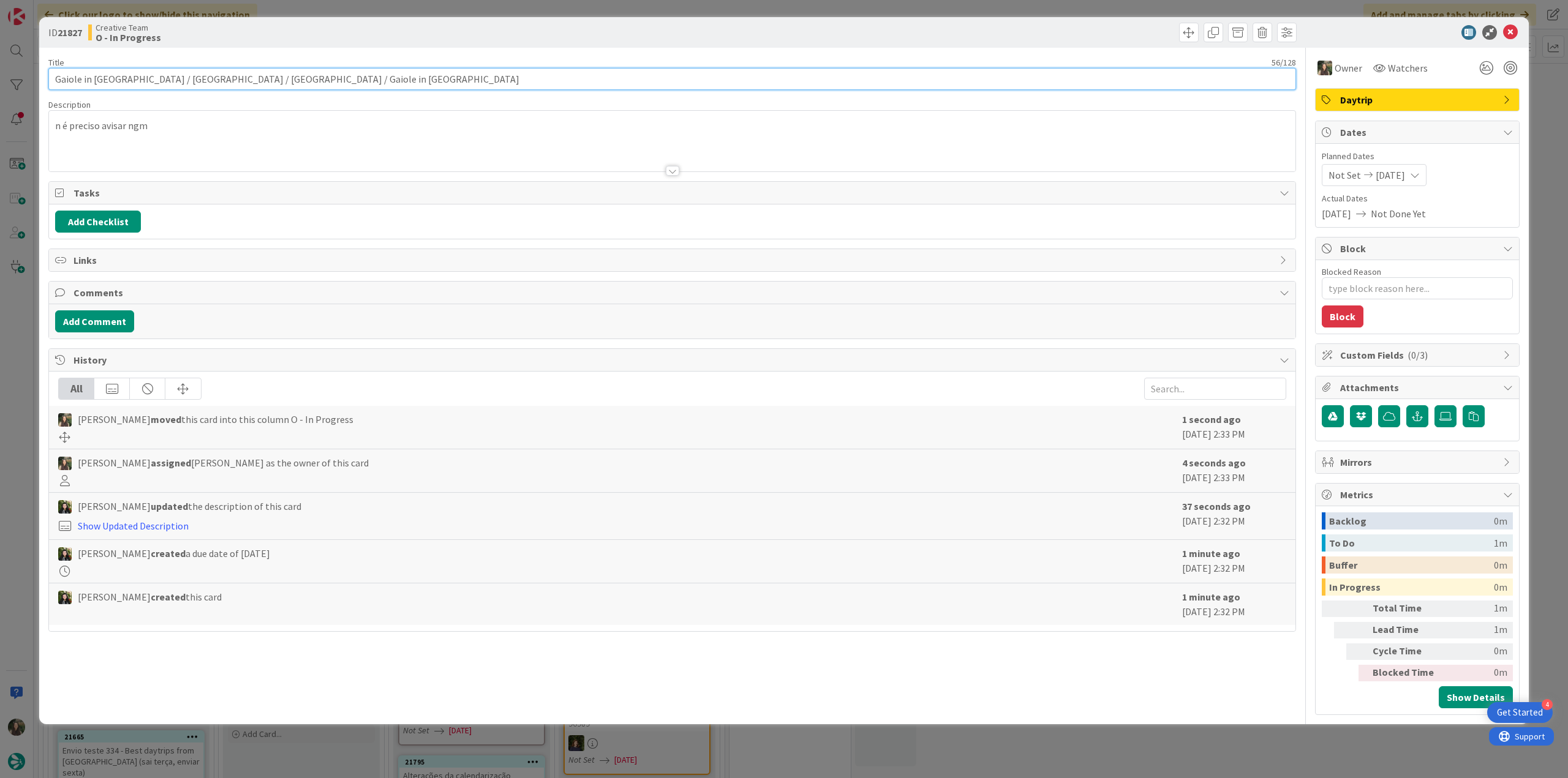
drag, startPoint x: 303, startPoint y: 76, endPoint x: 33, endPoint y: 85, distance: 270.1
click at [30, 84] on div "ID 21827 Creative Team O - In Progress Title 56 / 128 Gaiole in [GEOGRAPHIC_DAT…" at bounding box center [784, 389] width 1568 height 778
type textarea "x"
click at [30, 348] on div "ID 21827 Creative Team O - In Progress Title 56 / 128 Gaiole in [GEOGRAPHIC_DAT…" at bounding box center [784, 389] width 1568 height 778
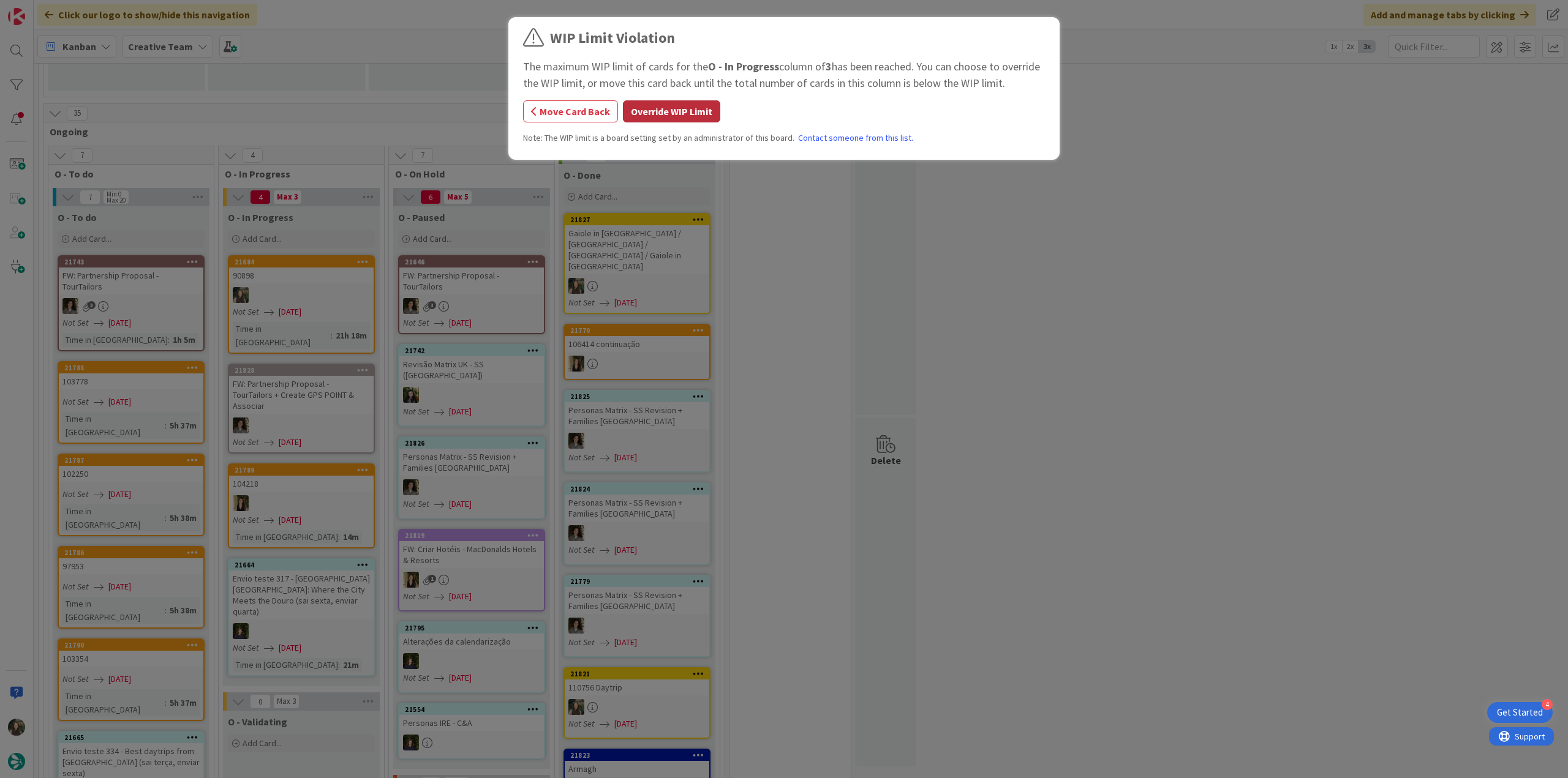
click at [653, 118] on button "Override WIP Limit" at bounding box center [671, 112] width 97 height 22
